Goal: Book appointment/travel/reservation

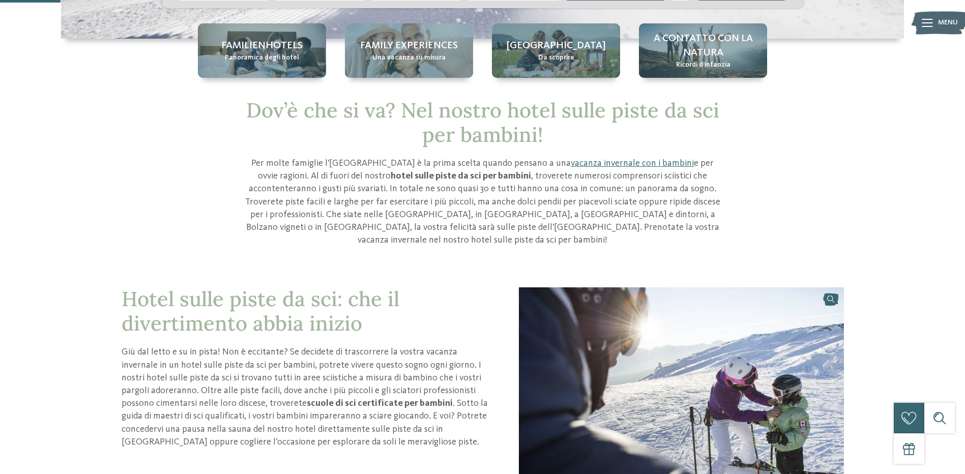
scroll to position [153, 0]
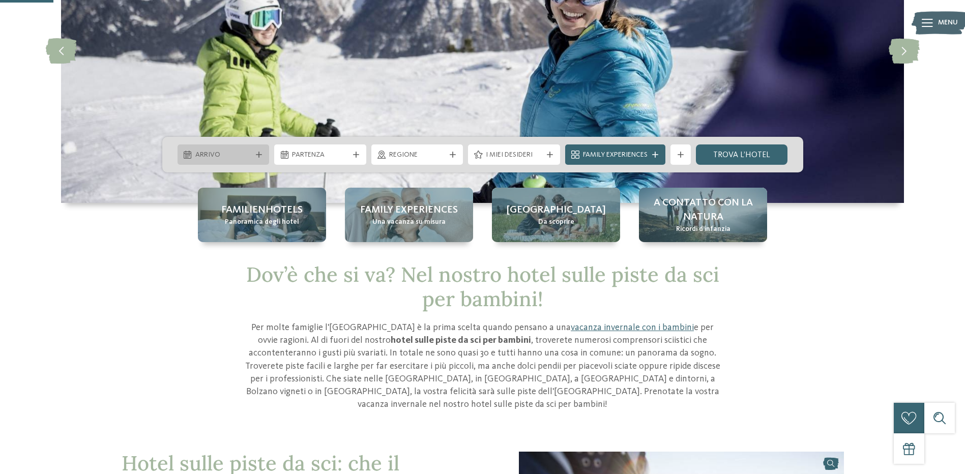
click at [227, 156] on span "Arrivo" at bounding box center [223, 155] width 56 height 10
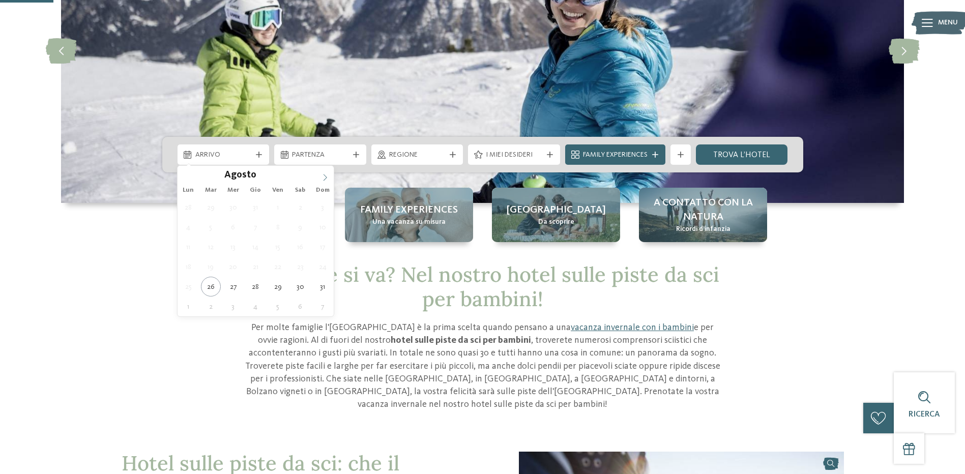
click at [322, 177] on icon at bounding box center [325, 177] width 7 height 7
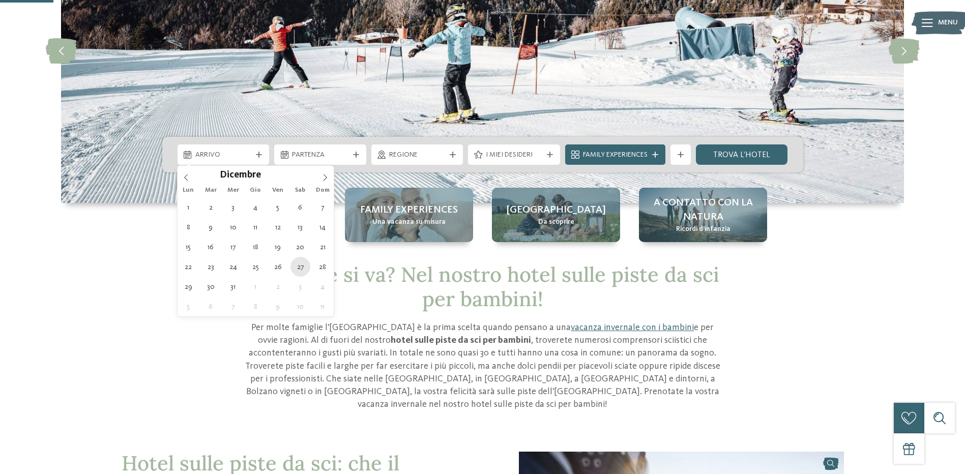
type div "[DATE]"
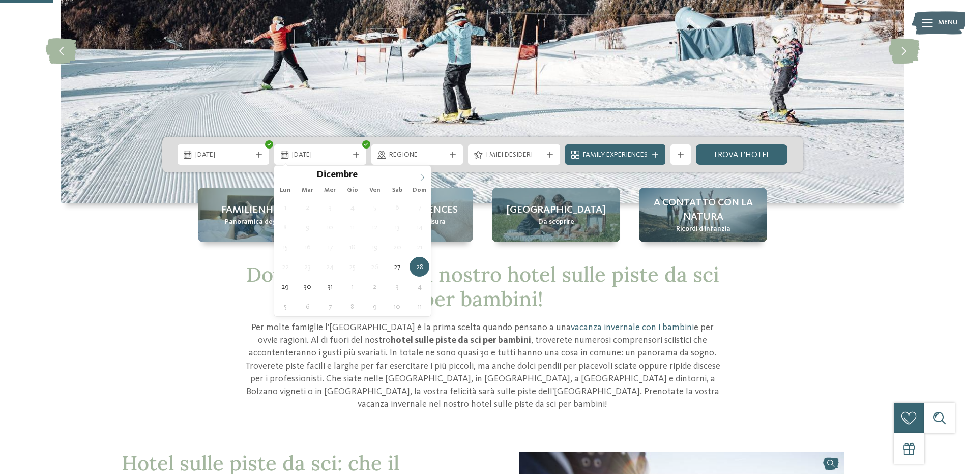
type input "****"
click at [423, 176] on icon at bounding box center [422, 177] width 7 height 7
type div "[DATE]"
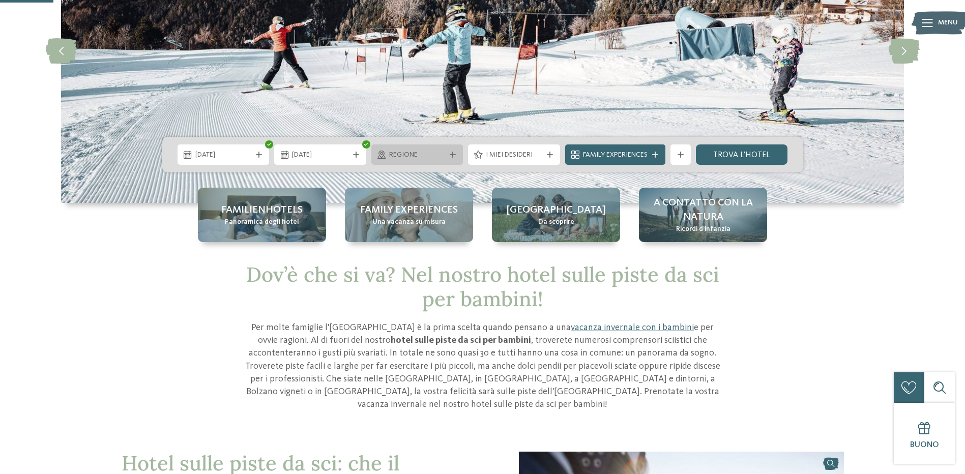
click at [455, 151] on div "Regione" at bounding box center [417, 154] width 92 height 20
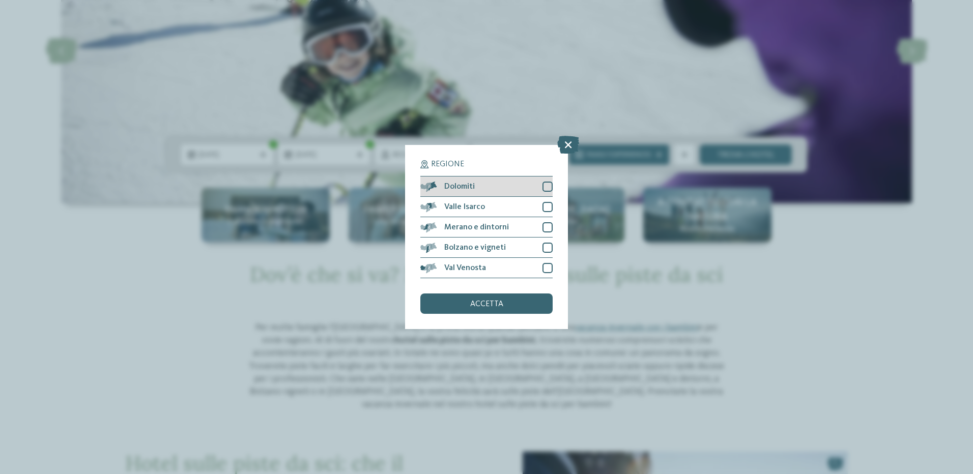
click at [529, 192] on div "Dolomiti" at bounding box center [486, 187] width 132 height 20
click at [499, 308] on div "accetta" at bounding box center [486, 304] width 132 height 20
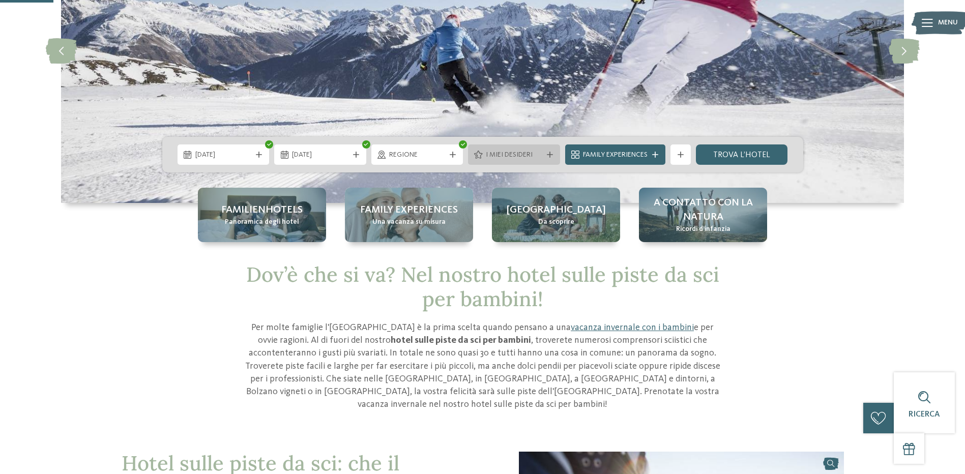
click at [529, 153] on span "I miei desideri" at bounding box center [514, 155] width 56 height 10
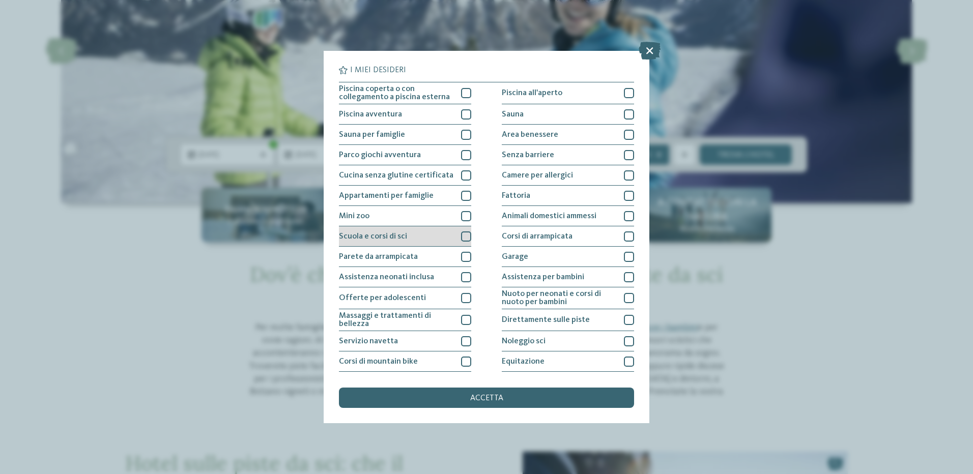
click at [462, 232] on div at bounding box center [466, 236] width 10 height 10
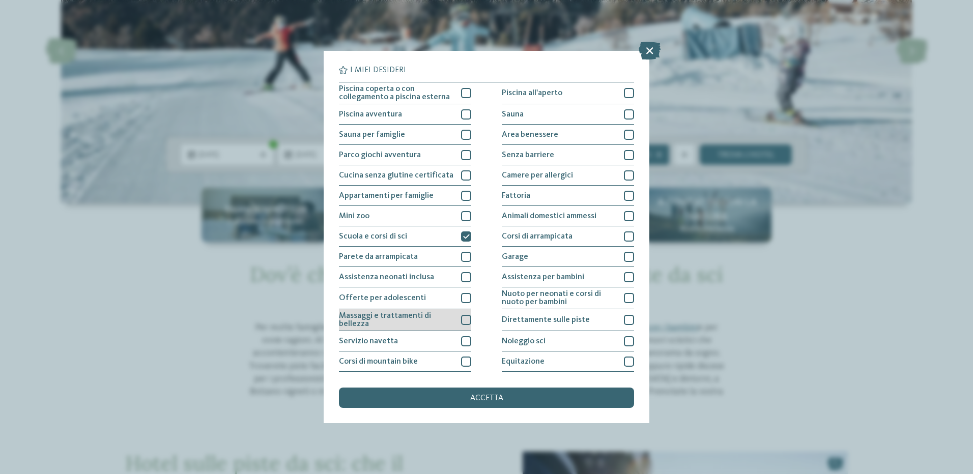
click at [464, 322] on div at bounding box center [466, 320] width 10 height 10
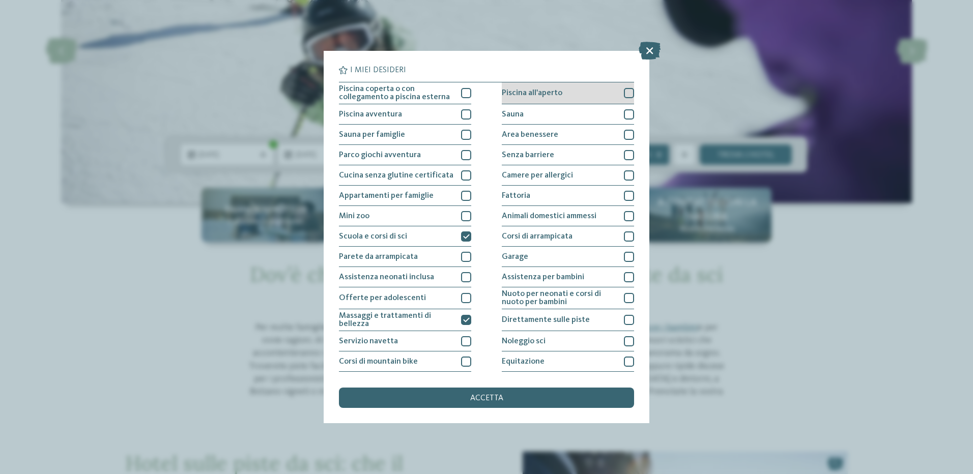
click at [627, 91] on div at bounding box center [629, 93] width 10 height 10
click at [624, 112] on div at bounding box center [629, 114] width 10 height 10
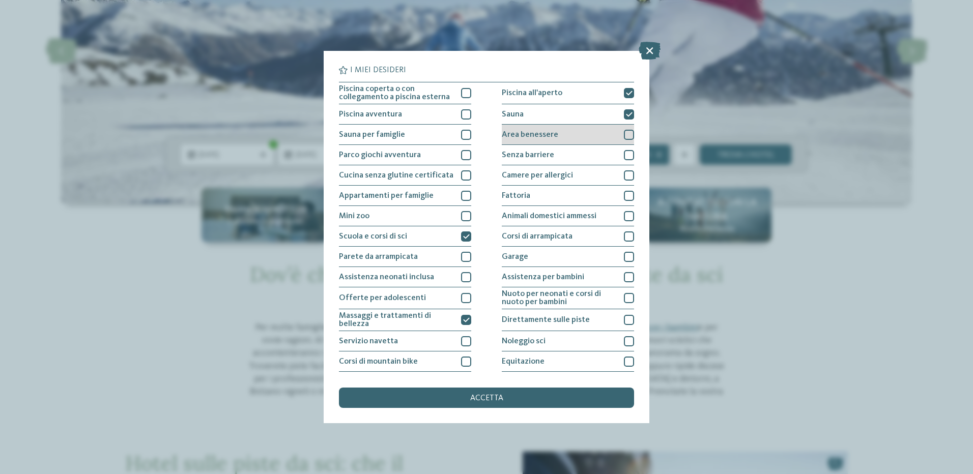
click at [624, 133] on div at bounding box center [629, 135] width 10 height 10
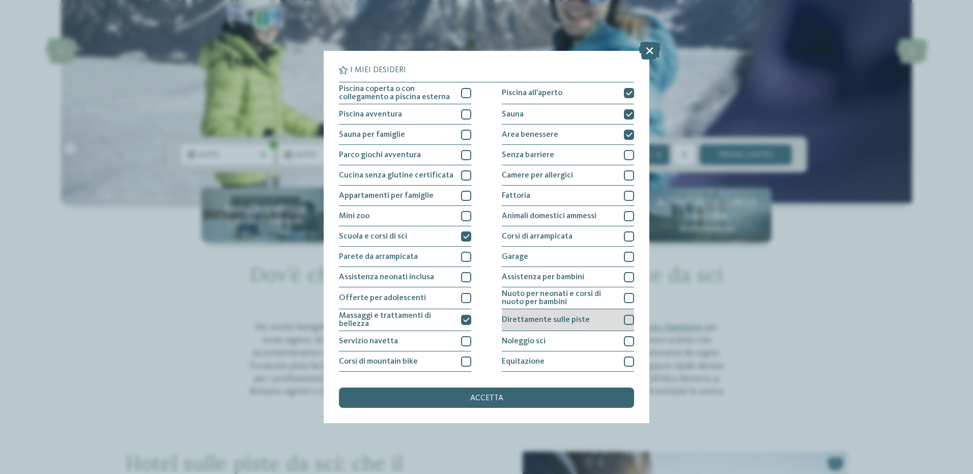
click at [585, 313] on div "Direttamente sulle piste" at bounding box center [568, 320] width 132 height 22
click at [474, 403] on div "accetta" at bounding box center [486, 398] width 295 height 20
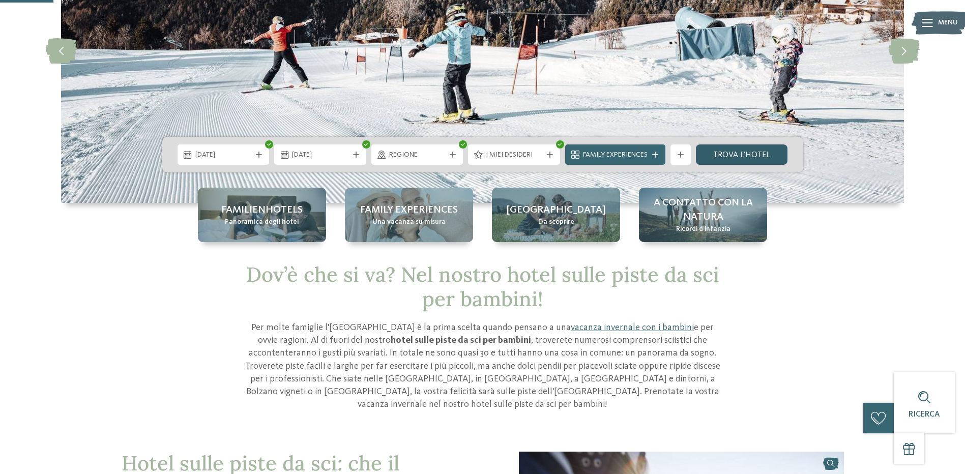
click at [730, 153] on link "trova l’hotel" at bounding box center [742, 154] width 92 height 20
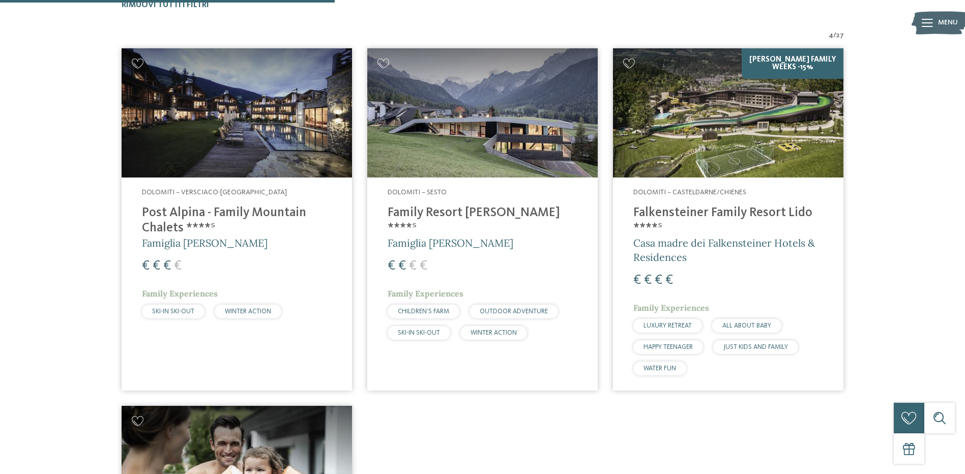
scroll to position [308, 0]
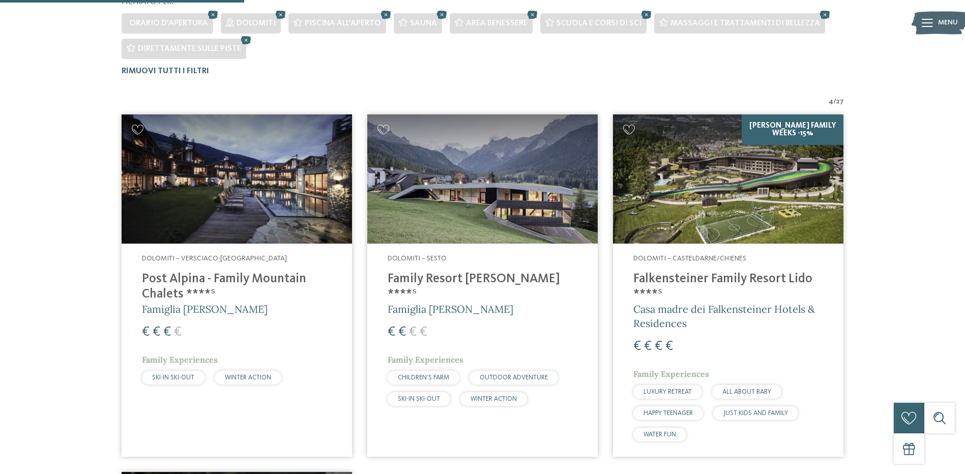
click at [259, 218] on img at bounding box center [237, 179] width 230 height 130
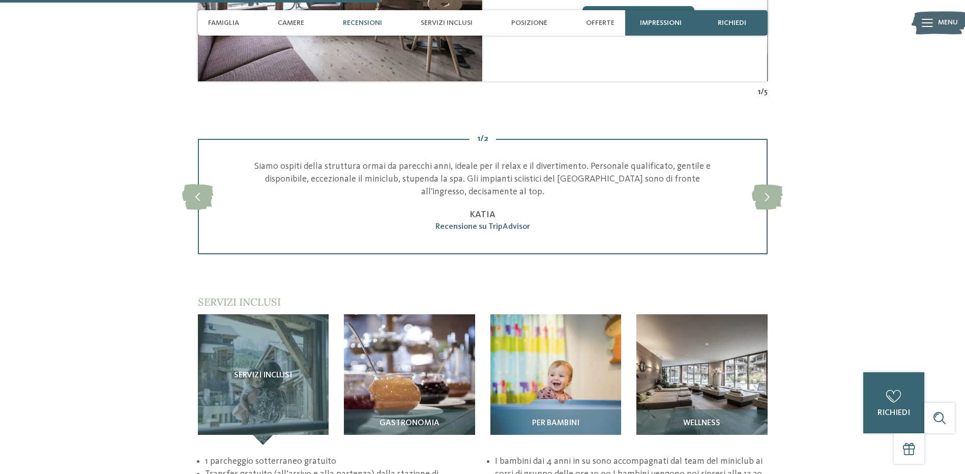
scroll to position [1424, 0]
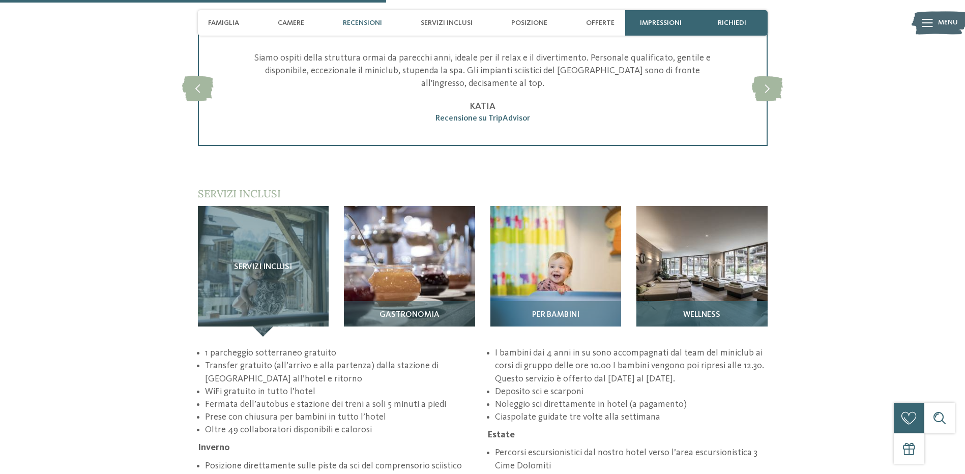
click at [694, 225] on img at bounding box center [701, 271] width 131 height 131
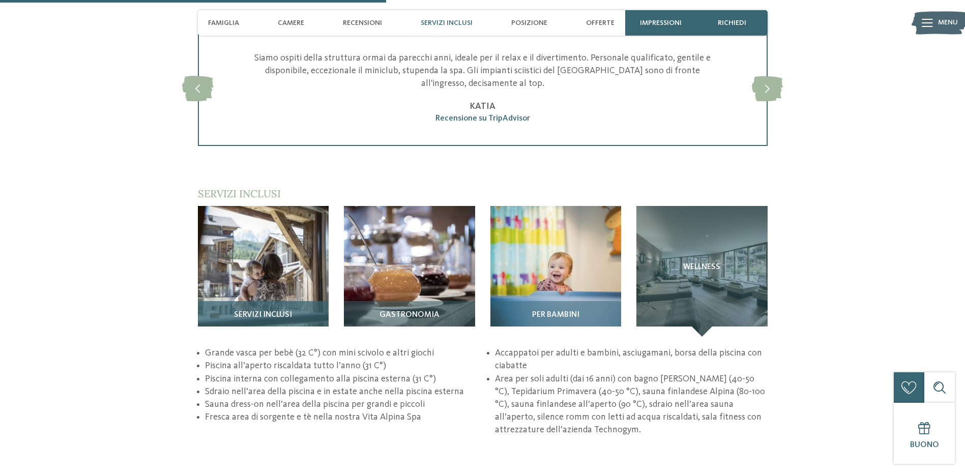
click at [225, 262] on img at bounding box center [263, 271] width 131 height 131
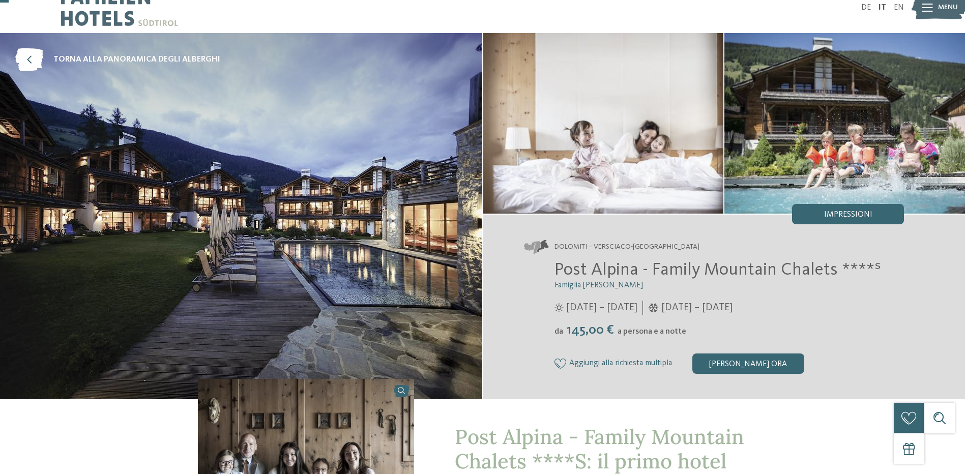
scroll to position [0, 0]
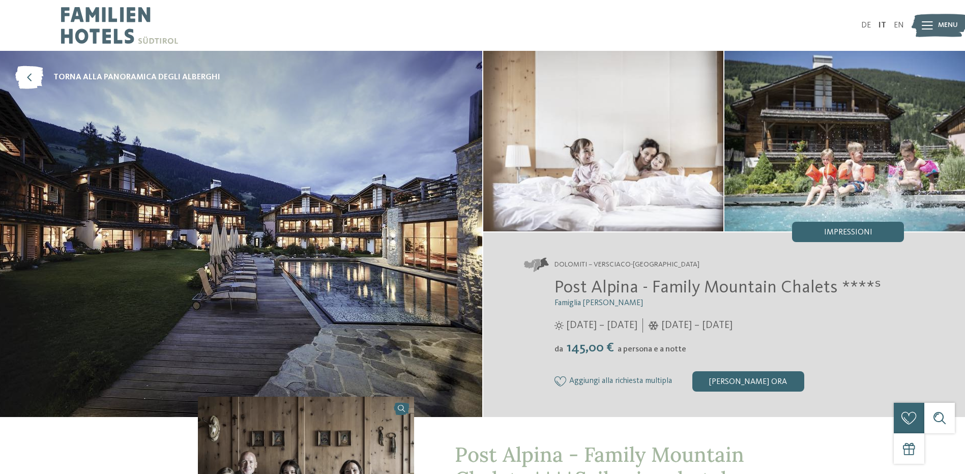
click at [937, 22] on img at bounding box center [940, 26] width 56 height 28
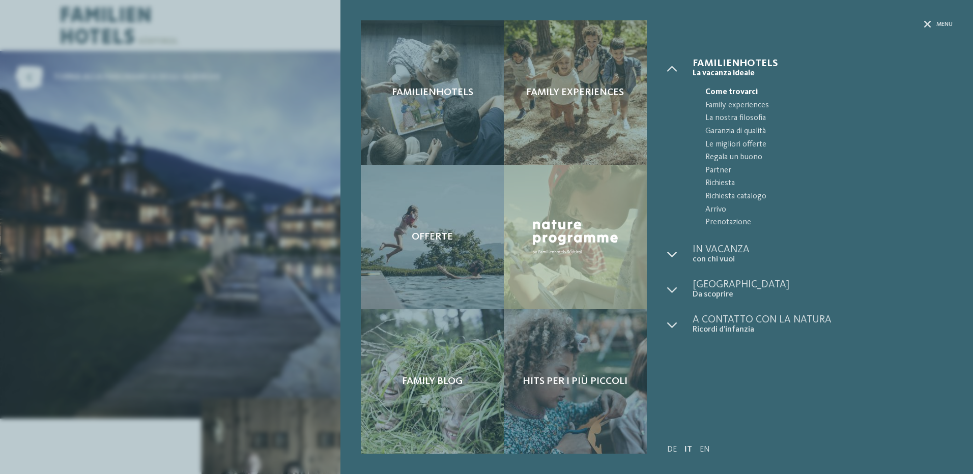
click at [921, 13] on div "Familienhotels Family experiences" at bounding box center [656, 237] width 632 height 474
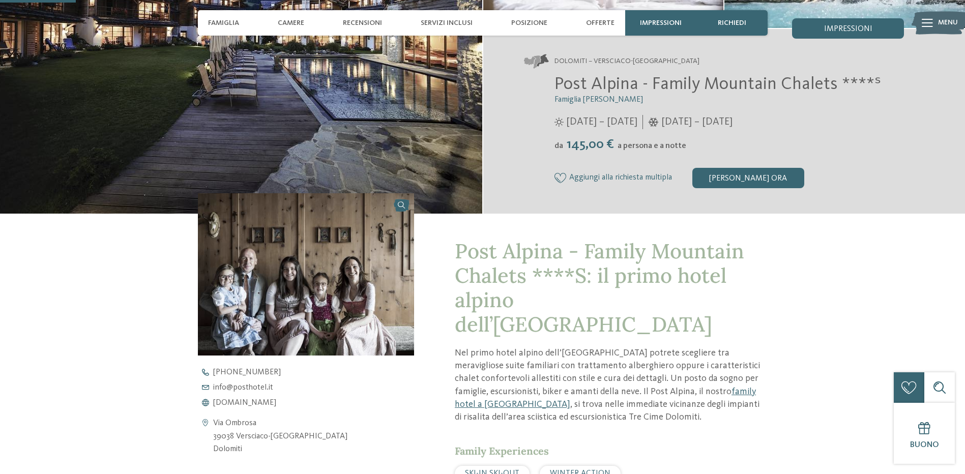
scroll to position [305, 0]
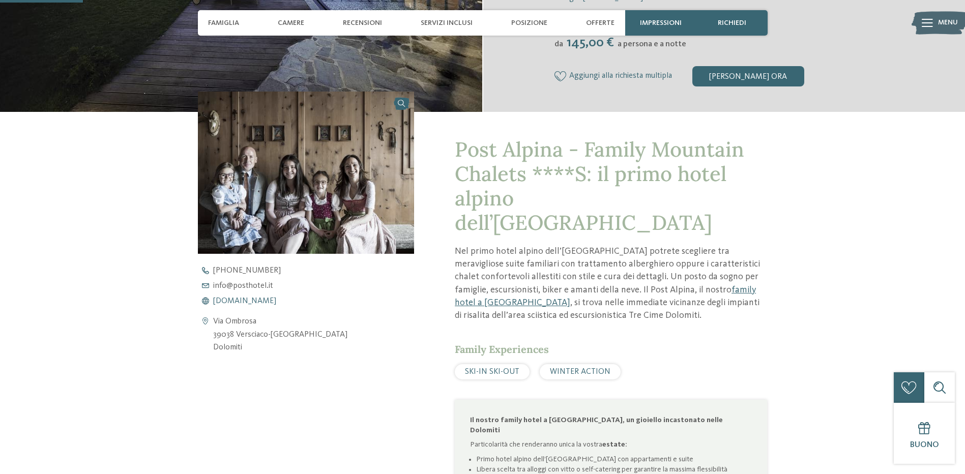
click at [228, 301] on span "www.postalpina.it" at bounding box center [244, 301] width 63 height 8
